Goal: Check status: Check status

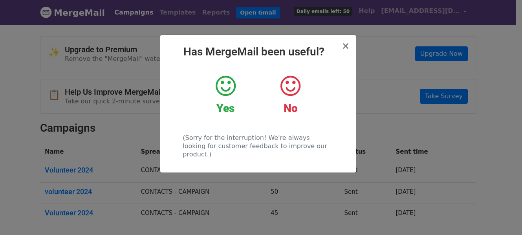
click at [295, 88] on icon at bounding box center [290, 86] width 20 height 24
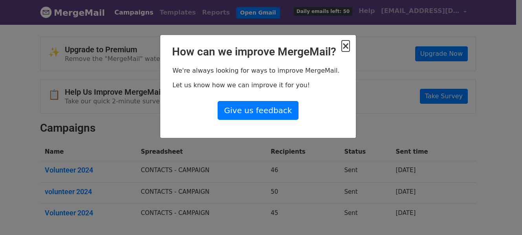
click at [345, 47] on span "×" at bounding box center [345, 45] width 8 height 11
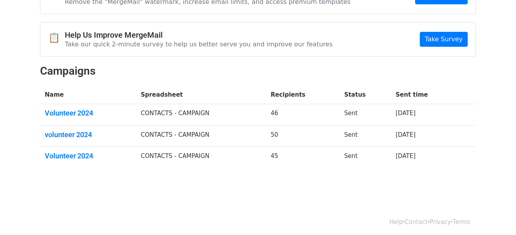
scroll to position [60, 0]
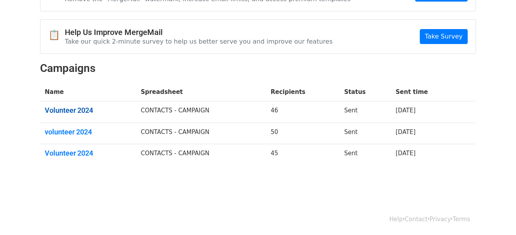
click at [67, 110] on link "Volunteer 2024" at bounding box center [88, 110] width 86 height 9
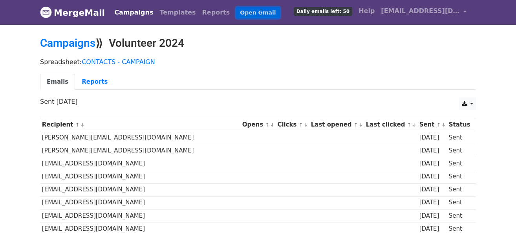
click at [236, 13] on link "Open Gmail" at bounding box center [258, 12] width 44 height 11
click at [55, 80] on link "Emails" at bounding box center [57, 82] width 35 height 16
click at [89, 82] on link "Reports" at bounding box center [94, 82] width 39 height 16
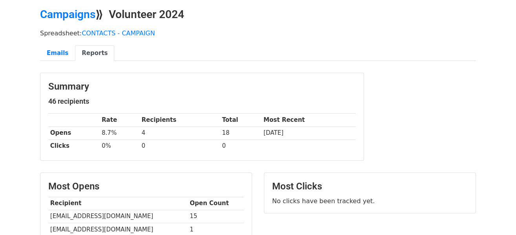
scroll to position [21, 0]
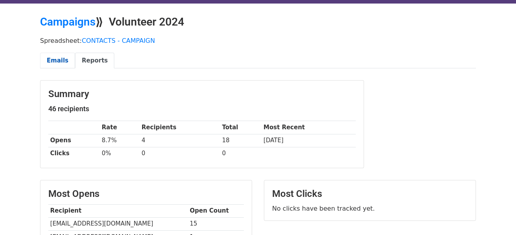
click at [51, 59] on link "Emails" at bounding box center [57, 61] width 35 height 16
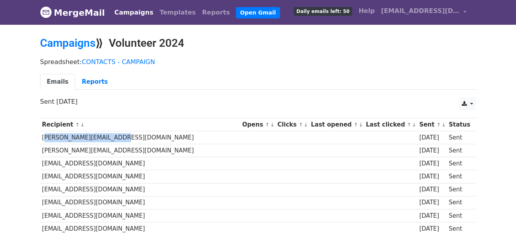
drag, startPoint x: 40, startPoint y: 135, endPoint x: 105, endPoint y: 139, distance: 64.9
click at [105, 139] on td "[PERSON_NAME][EMAIL_ADDRESS][DOMAIN_NAME]" at bounding box center [140, 137] width 200 height 13
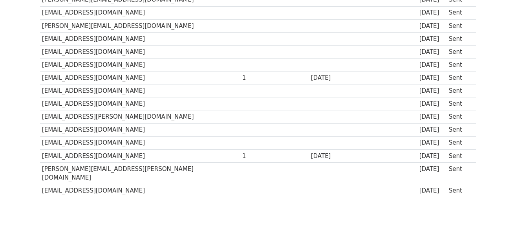
scroll to position [563, 0]
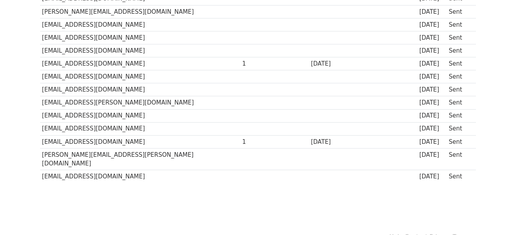
drag, startPoint x: 141, startPoint y: 161, endPoint x: 90, endPoint y: 159, distance: 50.6
click at [90, 170] on td "[EMAIL_ADDRESS][DOMAIN_NAME]" at bounding box center [140, 176] width 200 height 13
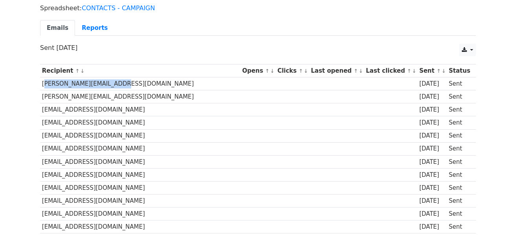
scroll to position [50, 0]
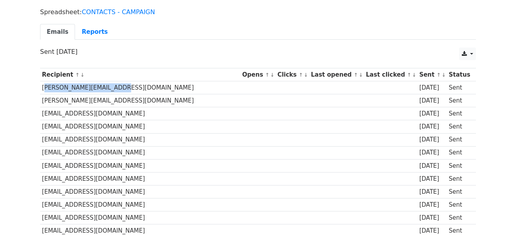
click at [265, 74] on link "↑" at bounding box center [267, 75] width 4 height 6
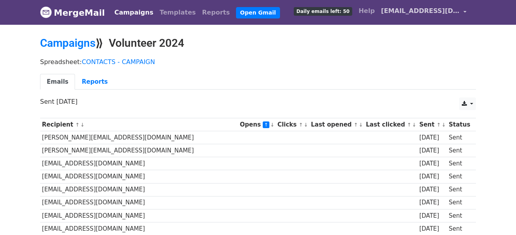
click at [465, 12] on link "[EMAIL_ADDRESS][DOMAIN_NAME]" at bounding box center [424, 12] width 92 height 18
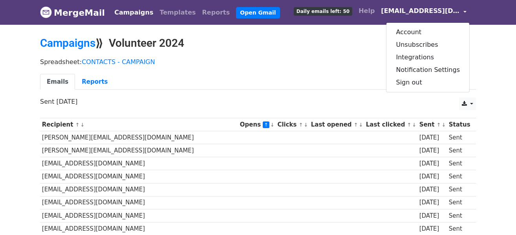
click at [465, 12] on link "[EMAIL_ADDRESS][DOMAIN_NAME]" at bounding box center [424, 12] width 92 height 18
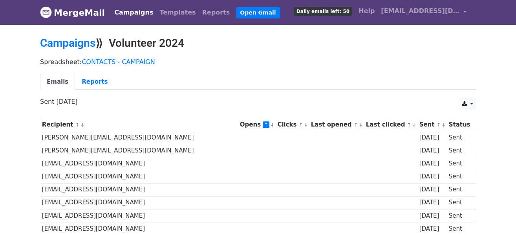
click at [47, 12] on img at bounding box center [46, 12] width 12 height 12
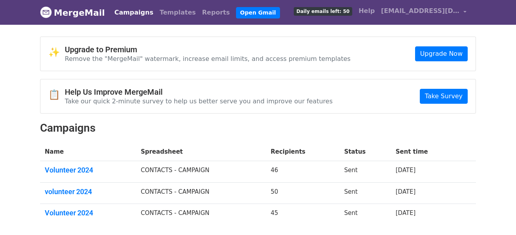
click at [331, 11] on span "Daily emails left: 50" at bounding box center [323, 11] width 58 height 9
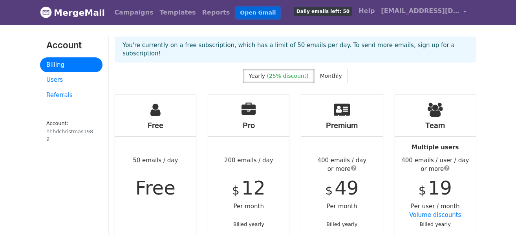
click at [236, 13] on link "Open Gmail" at bounding box center [258, 12] width 44 height 11
